Goal: Information Seeking & Learning: Find specific page/section

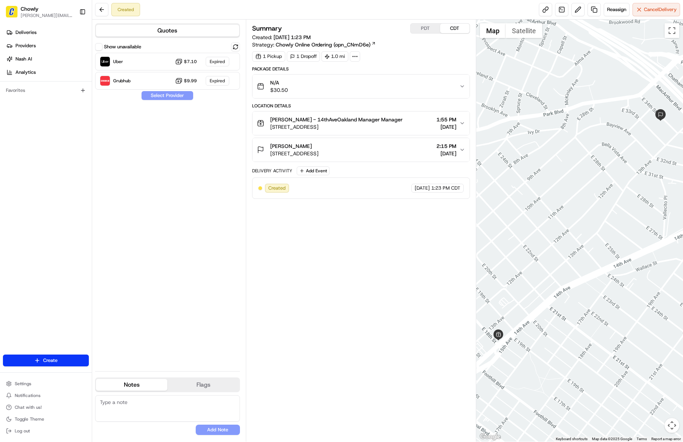
click at [346, 88] on div "N/A $30.50" at bounding box center [358, 86] width 202 height 15
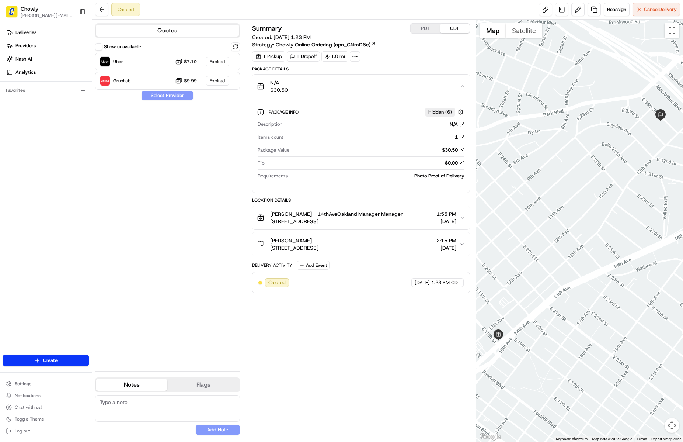
click at [398, 216] on div "Philomena - 14thAveOakland Manager Manager 1801 14th Ave, Oakland, CA 94606, US…" at bounding box center [358, 217] width 202 height 15
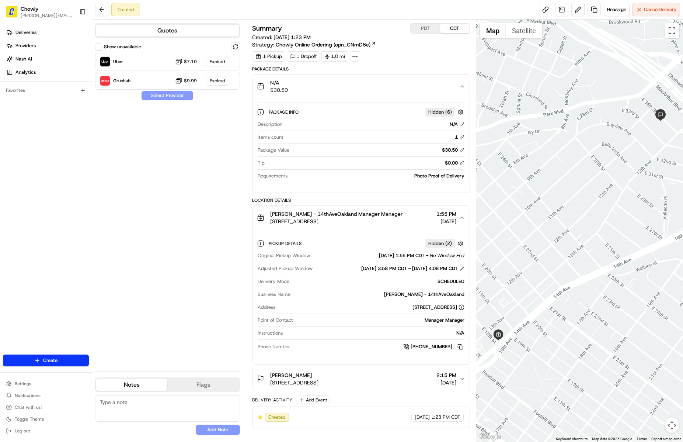
click at [378, 384] on div "Anna Salerno 1259 E 34th St, Oakland, CA 94610, USA 2:15 PM 08/21/2025" at bounding box center [358, 378] width 202 height 15
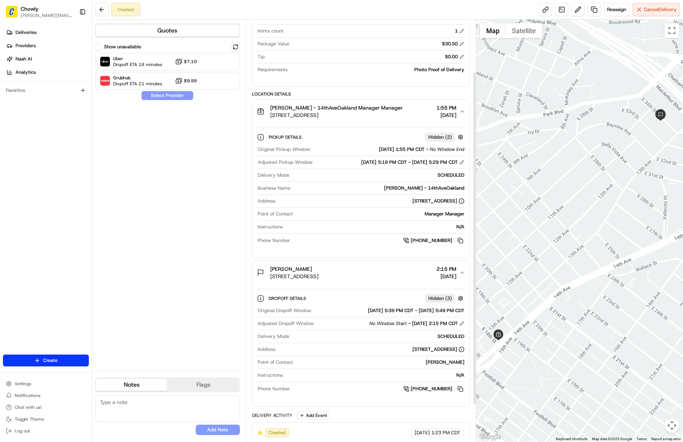
scroll to position [112, 0]
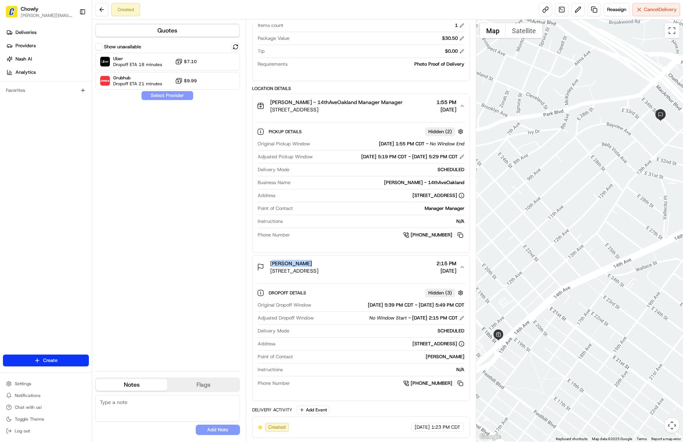
drag, startPoint x: 310, startPoint y: 265, endPoint x: 266, endPoint y: 262, distance: 44.7
click at [266, 262] on div "Anna Salerno 1259 E 34th St, Oakland, CA 94610, USA" at bounding box center [288, 266] width 62 height 15
drag, startPoint x: 404, startPoint y: 426, endPoint x: 460, endPoint y: 429, distance: 56.1
click at [460, 429] on div "08/21/2025 1:23 PM CDT" at bounding box center [437, 426] width 52 height 9
click at [101, 7] on button at bounding box center [101, 9] width 13 height 13
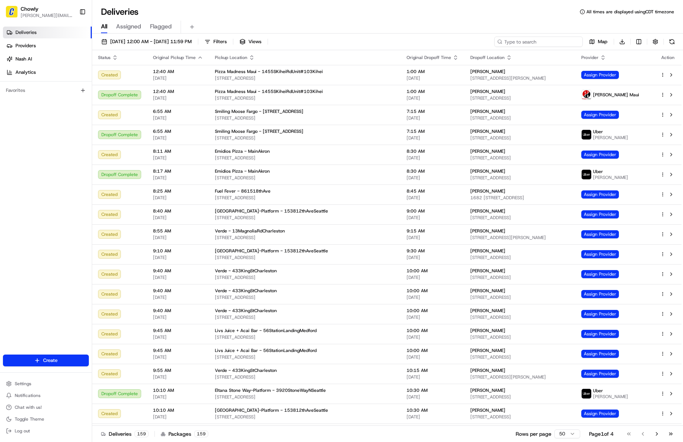
click at [547, 39] on input at bounding box center [538, 41] width 88 height 10
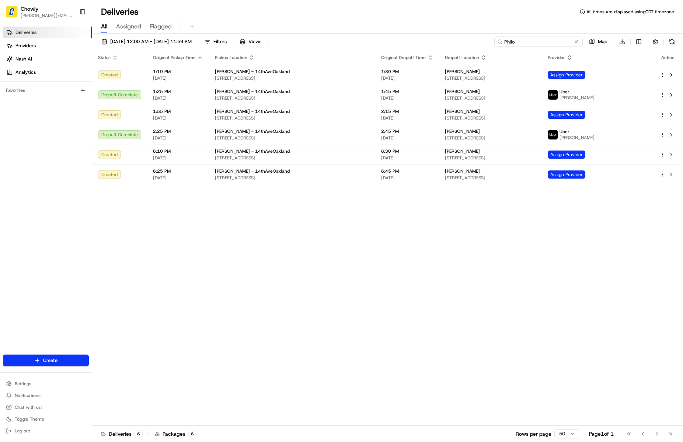
type input "Philo"
